Goal: Complete application form

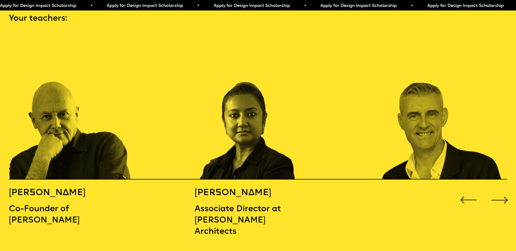
scroll to position [777, 0]
click at [395, 189] on div "Next slide" at bounding box center [499, 199] width 21 height 21
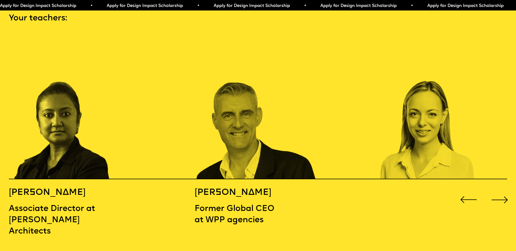
click at [395, 189] on div "Next slide" at bounding box center [499, 199] width 21 height 21
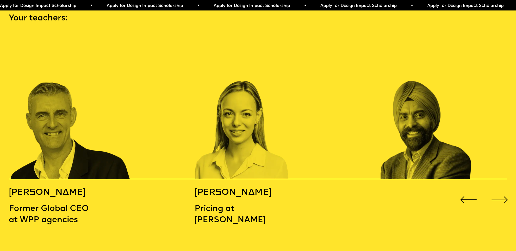
click at [395, 189] on div "Next slide" at bounding box center [499, 199] width 21 height 21
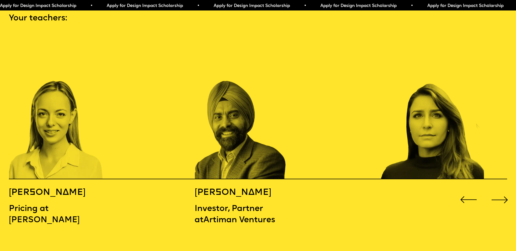
click at [395, 189] on div "Next slide" at bounding box center [499, 199] width 21 height 21
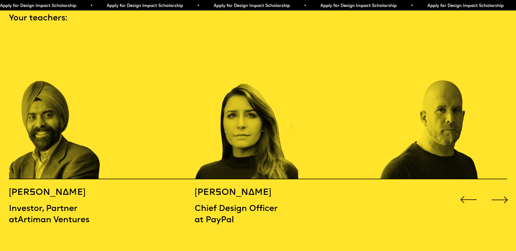
click at [395, 189] on div "Next slide" at bounding box center [499, 199] width 21 height 21
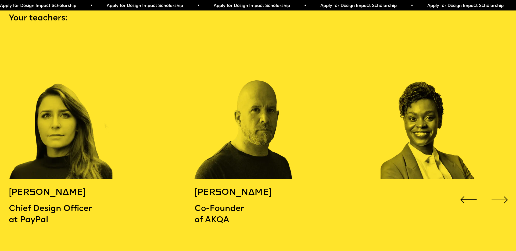
click at [395, 189] on div "Next slide" at bounding box center [499, 199] width 21 height 21
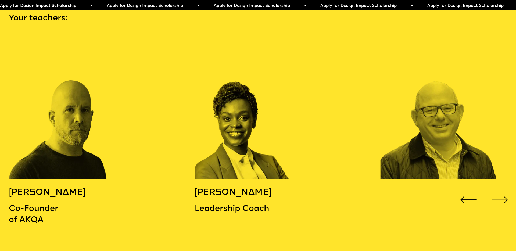
click at [395, 189] on div "Next slide" at bounding box center [499, 199] width 21 height 21
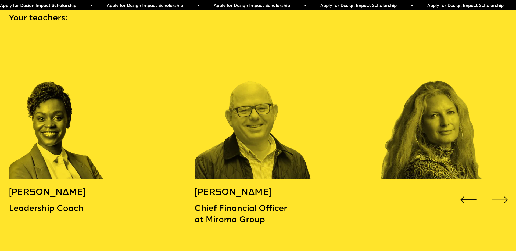
click at [395, 189] on div "Next slide" at bounding box center [499, 199] width 21 height 21
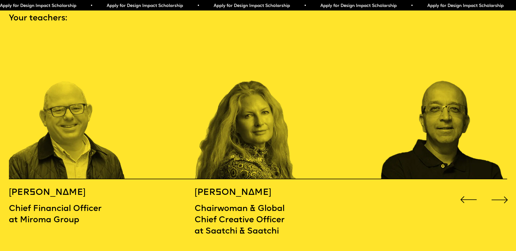
click at [395, 189] on div "Next slide" at bounding box center [499, 199] width 21 height 21
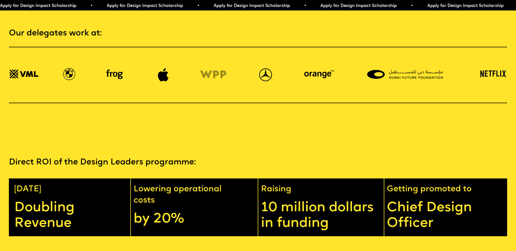
scroll to position [1195, 0]
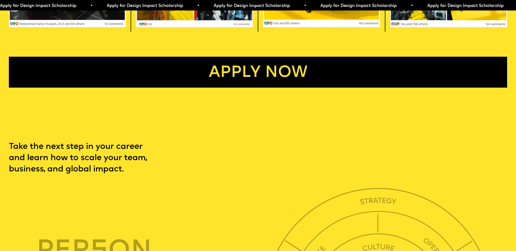
click at [298, 70] on link "Apply now" at bounding box center [258, 72] width 498 height 31
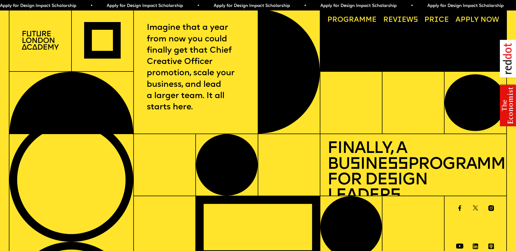
click at [395, 19] on link "Price" at bounding box center [437, 20] width 32 height 14
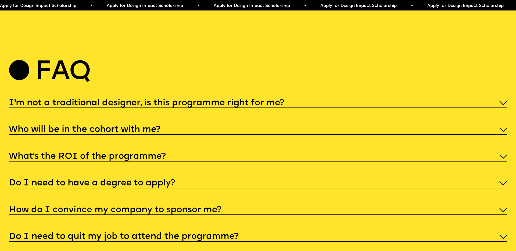
scroll to position [2667, 0]
